Goal: Information Seeking & Learning: Learn about a topic

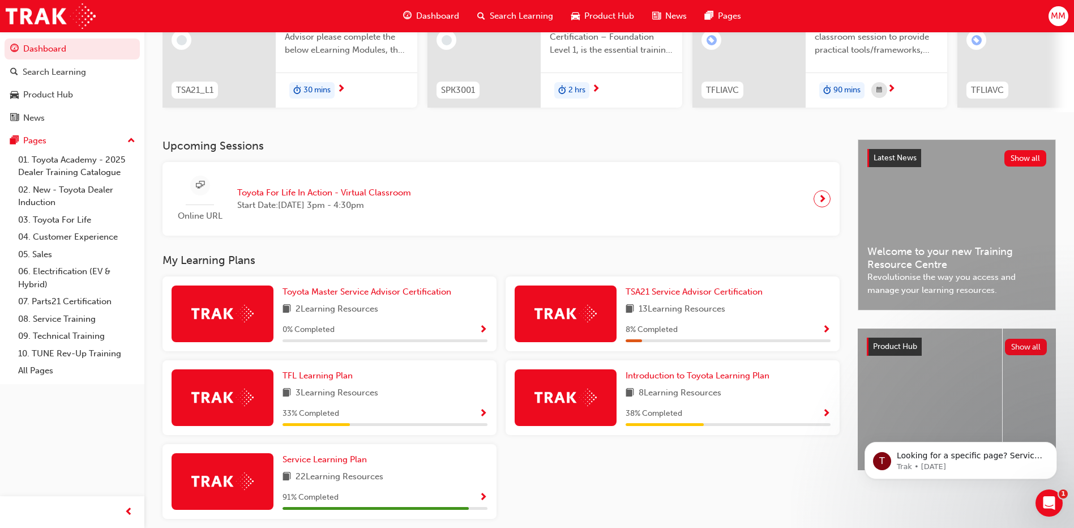
scroll to position [143, 0]
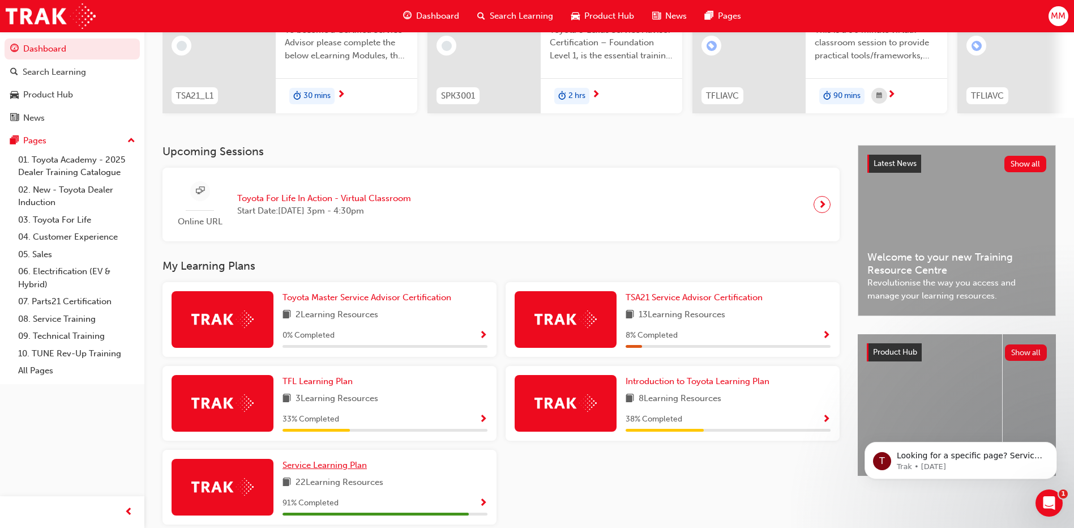
click at [304, 470] on span "Service Learning Plan" at bounding box center [325, 465] width 84 height 10
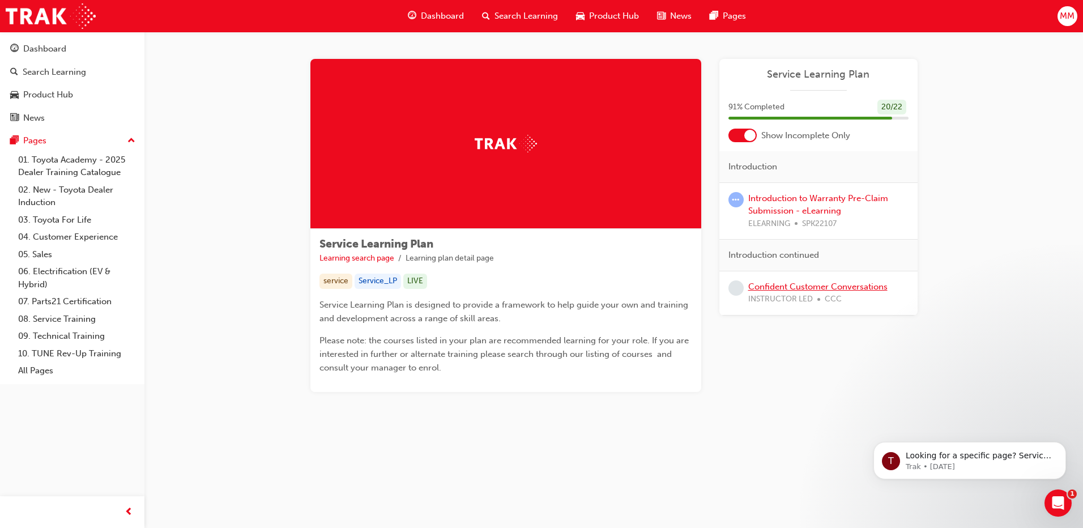
click at [778, 291] on link "Confident Customer Conversations" at bounding box center [817, 287] width 139 height 10
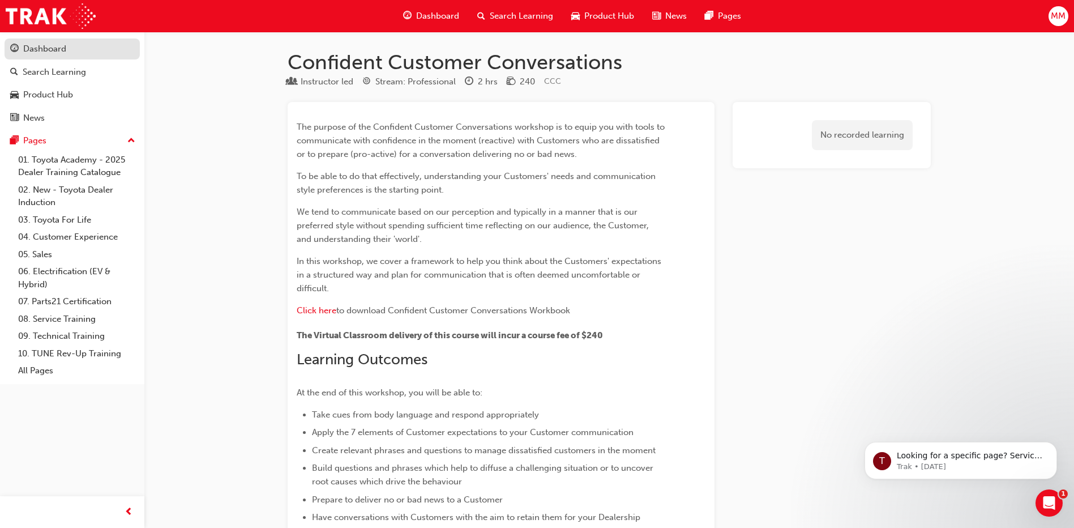
click at [30, 48] on div "Dashboard" at bounding box center [44, 48] width 43 height 13
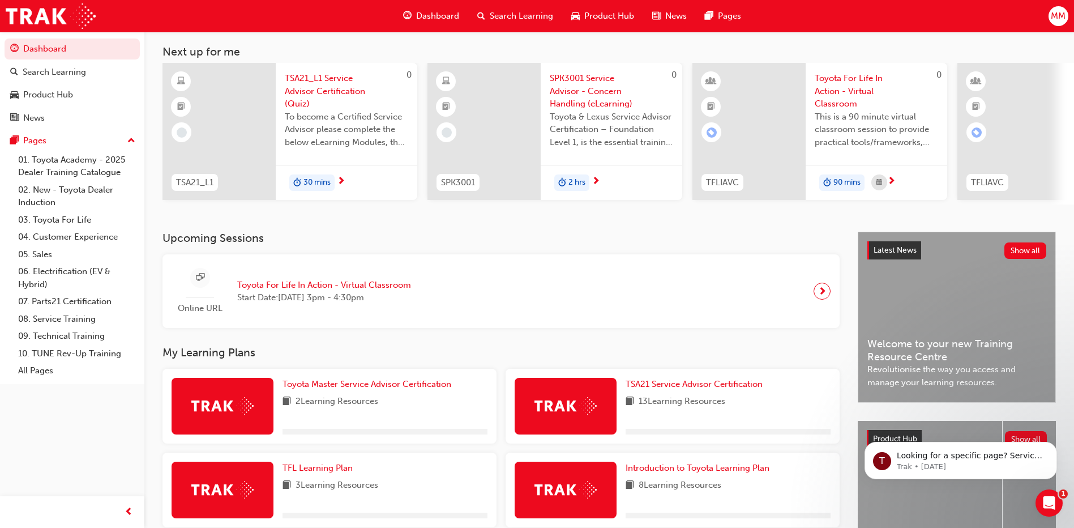
scroll to position [200, 0]
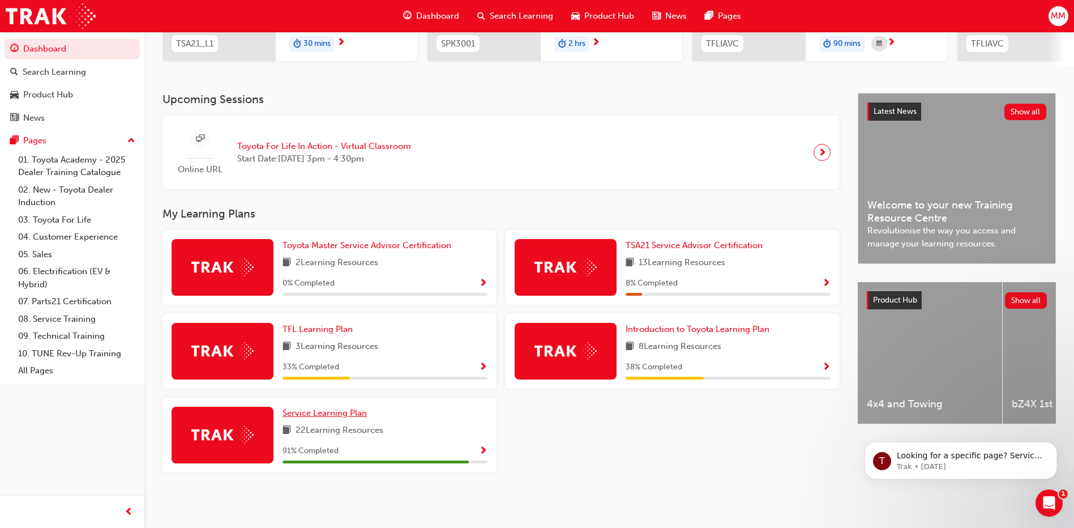
click at [353, 417] on span "Service Learning Plan" at bounding box center [325, 413] width 84 height 10
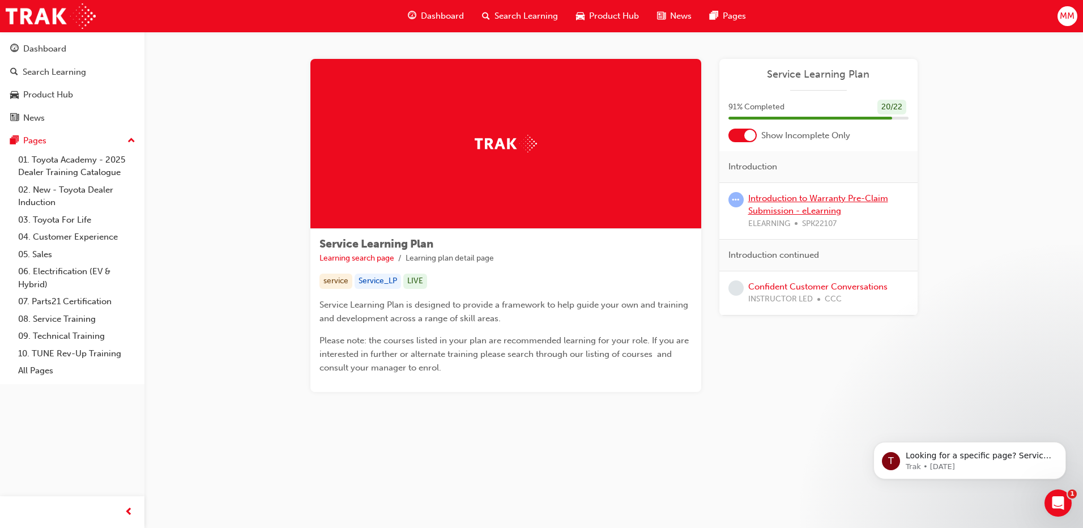
click at [818, 211] on link "Introduction to Warranty Pre-Claim Submission - eLearning" at bounding box center [818, 204] width 140 height 23
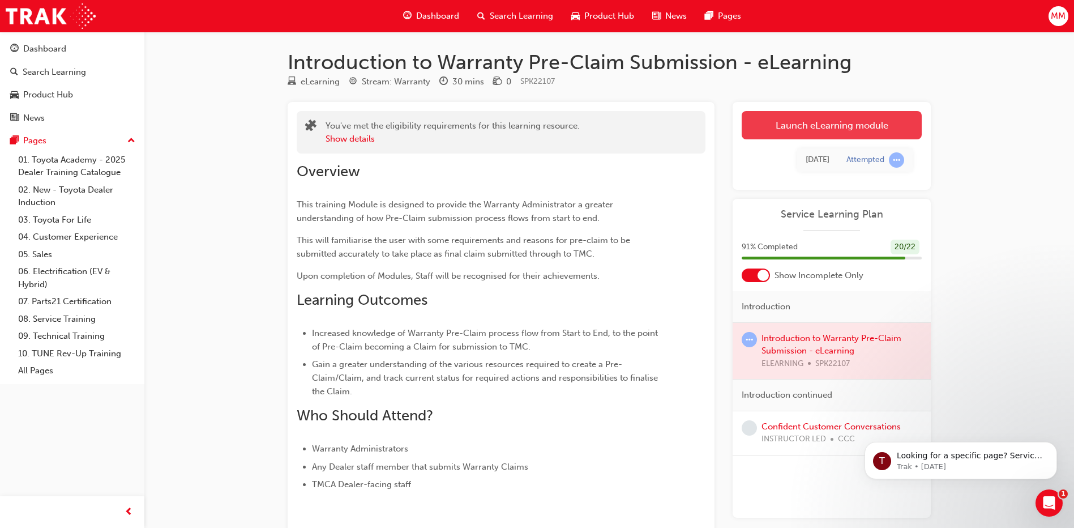
click at [812, 132] on link "Launch eLearning module" at bounding box center [832, 125] width 180 height 28
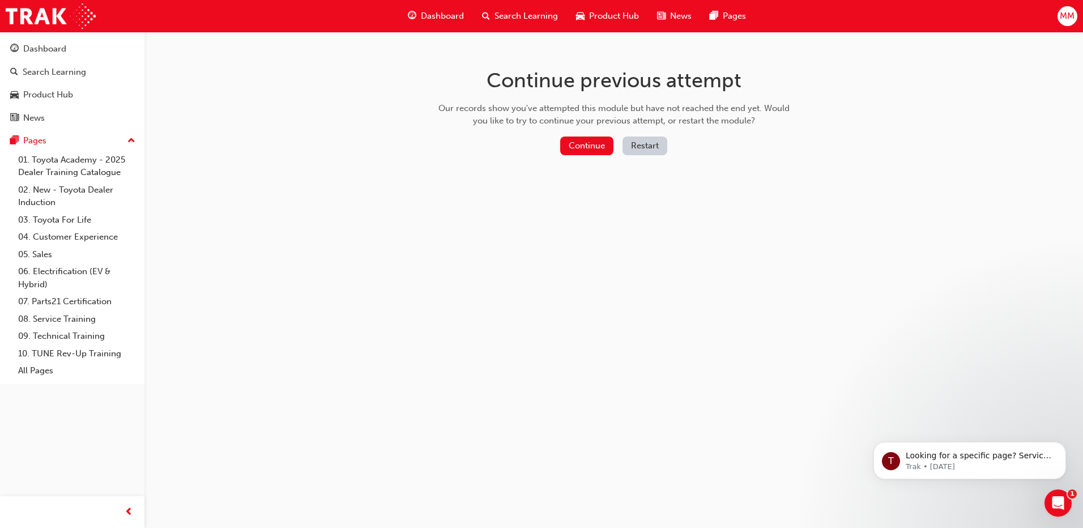
click at [653, 146] on button "Restart" at bounding box center [644, 146] width 45 height 19
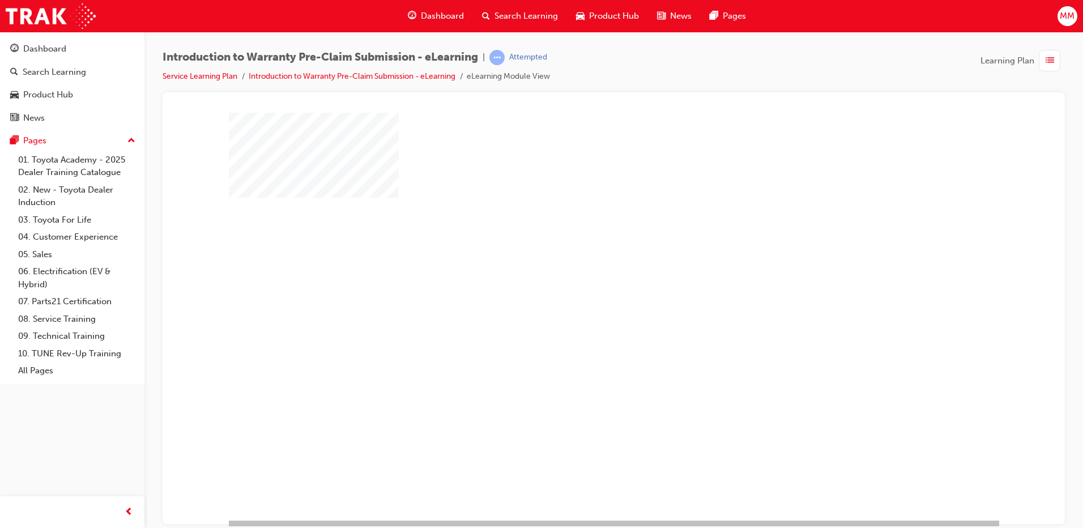
click at [581, 283] on div "play" at bounding box center [581, 283] width 0 height 0
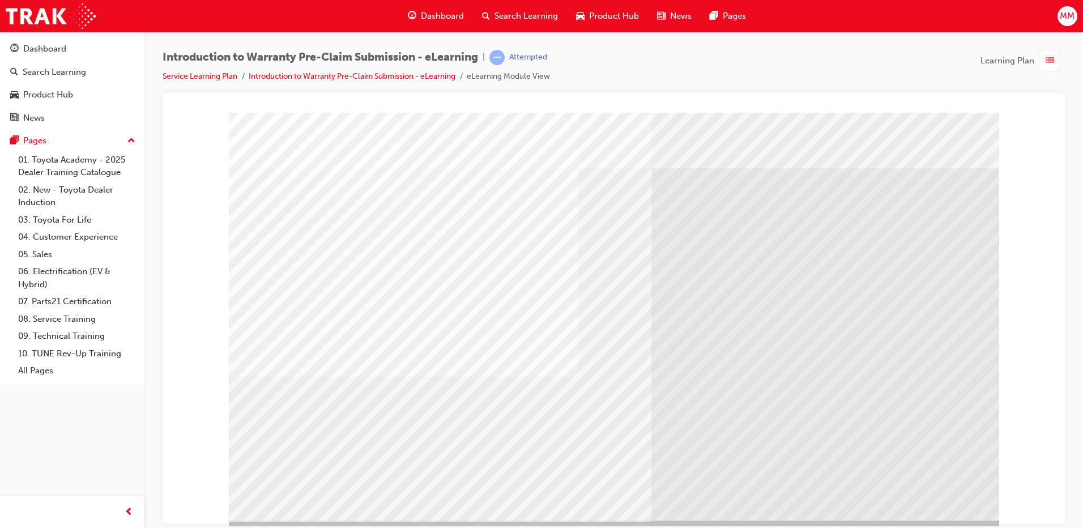
drag, startPoint x: 931, startPoint y: 146, endPoint x: 928, endPoint y: 153, distance: 7.7
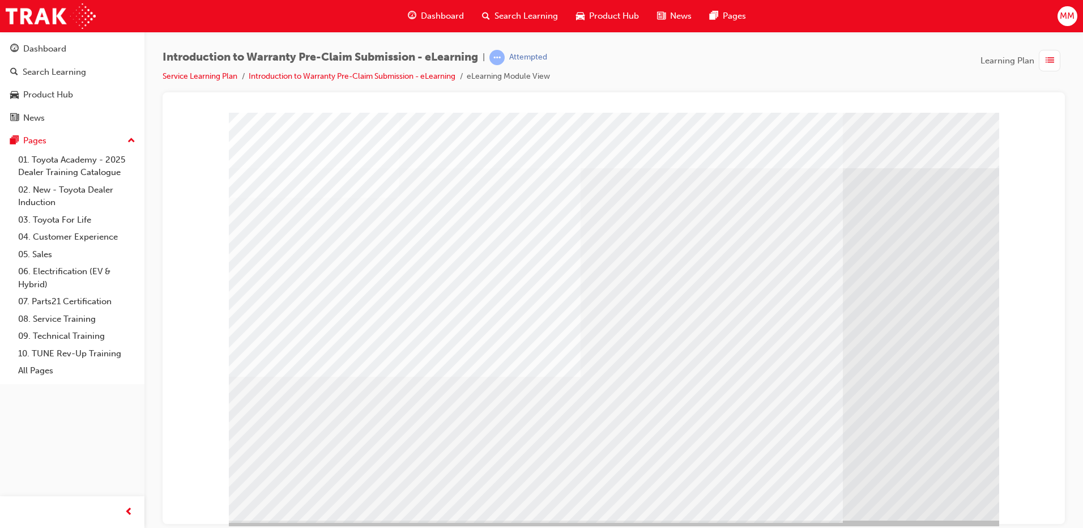
drag, startPoint x: 926, startPoint y: 480, endPoint x: 948, endPoint y: 497, distance: 27.1
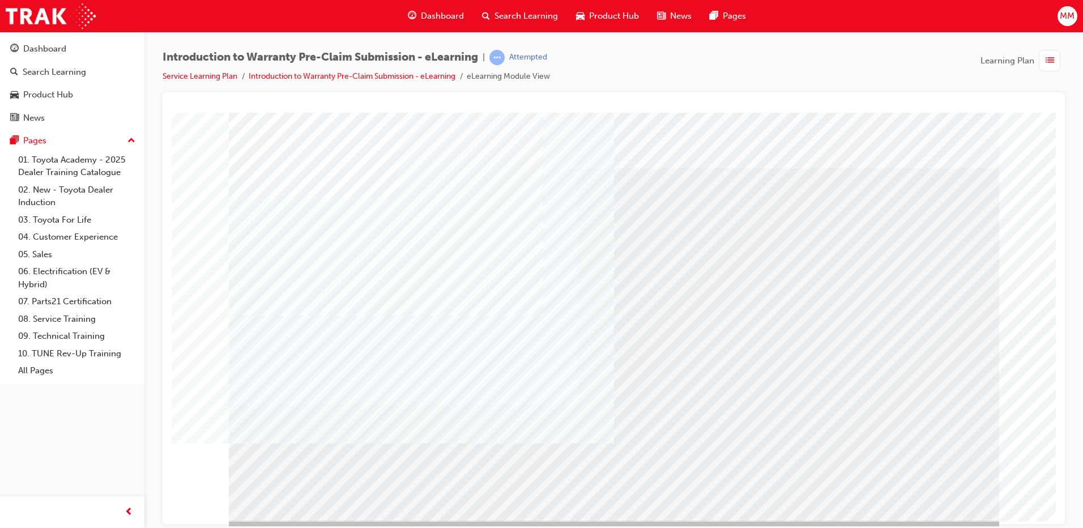
click at [943, 493] on div "" at bounding box center [614, 316] width 770 height 408
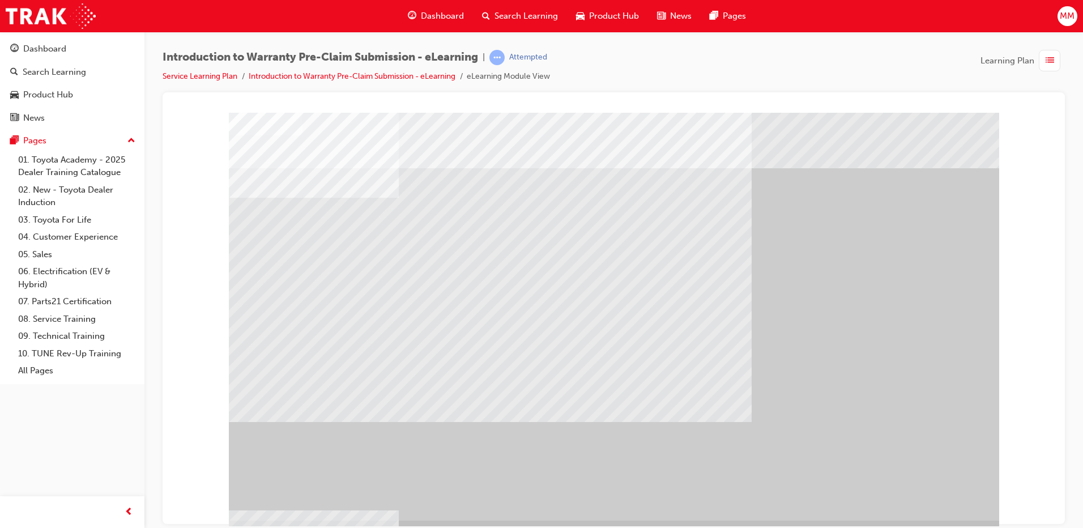
click at [943, 493] on div "" at bounding box center [614, 316] width 770 height 408
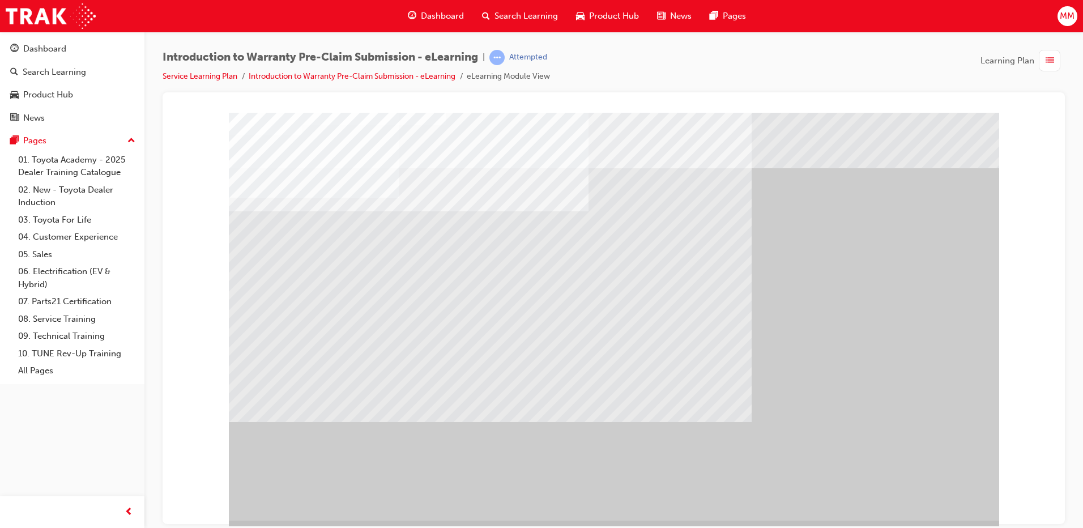
click at [922, 501] on div "" at bounding box center [614, 316] width 770 height 408
